Goal: Entertainment & Leisure: Consume media (video, audio)

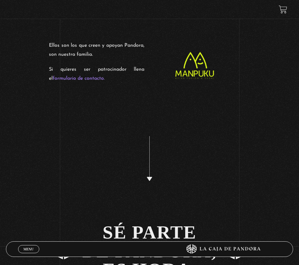
scroll to position [1129, 0]
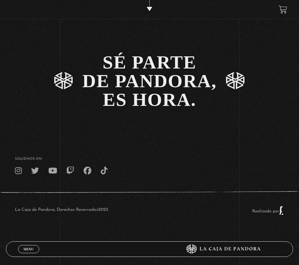
click at [26, 248] on span "Menu" at bounding box center [28, 250] width 10 height 4
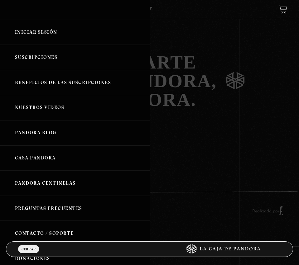
scroll to position [13, 0]
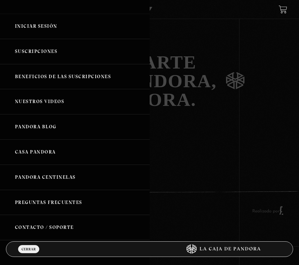
click at [49, 104] on link "Nuestros Videos" at bounding box center [75, 101] width 150 height 25
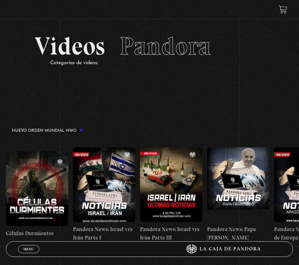
scroll to position [12, 0]
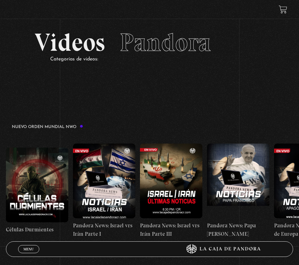
click at [110, 168] on figure at bounding box center [104, 181] width 62 height 75
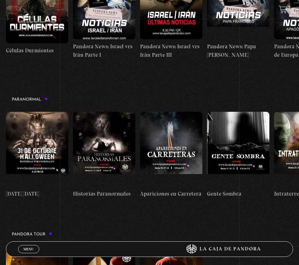
scroll to position [195, 0]
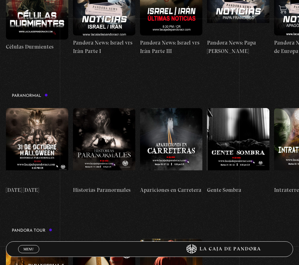
click at [166, 134] on figure at bounding box center [171, 145] width 62 height 75
